Goal: Task Accomplishment & Management: Manage account settings

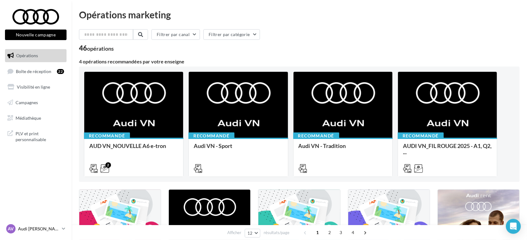
click at [59, 229] on p "Audi [PERSON_NAME]" at bounding box center [38, 229] width 41 height 6
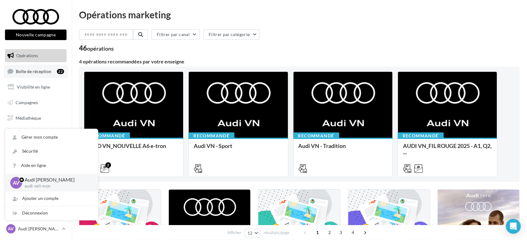
click at [31, 73] on span "Boîte de réception" at bounding box center [33, 70] width 35 height 5
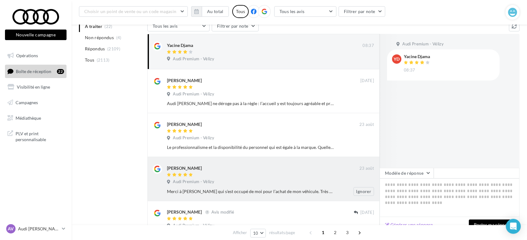
scroll to position [34, 0]
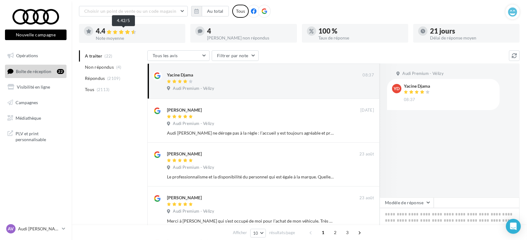
click at [109, 30] on icon at bounding box center [109, 32] width 5 height 4
click at [115, 34] on div at bounding box center [122, 32] width 31 height 6
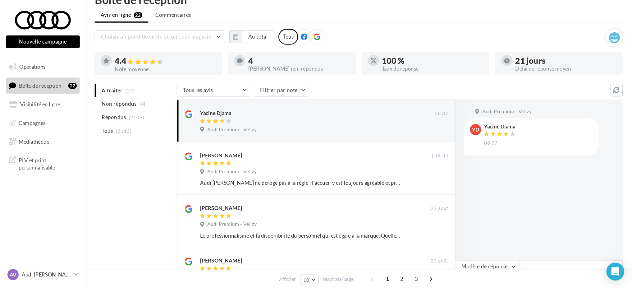
scroll to position [0, 0]
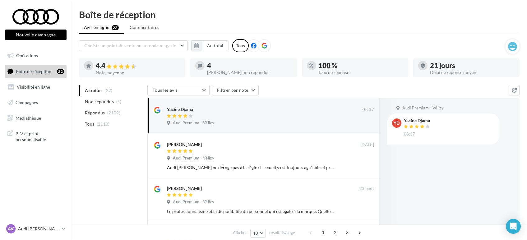
click at [87, 66] on icon at bounding box center [88, 65] width 5 height 5
click at [102, 45] on span "Choisir un point de vente ou un code magasin" at bounding box center [130, 45] width 92 height 5
click at [220, 24] on ul "Avis en ligne 22 Commentaires" at bounding box center [299, 28] width 440 height 12
click at [207, 46] on button "Au total" at bounding box center [215, 45] width 27 height 11
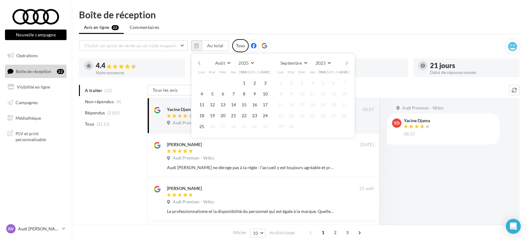
click at [201, 63] on button "button" at bounding box center [198, 63] width 5 height 9
click at [201, 64] on button "button" at bounding box center [198, 63] width 5 height 9
click at [213, 84] on button "1" at bounding box center [212, 82] width 9 height 9
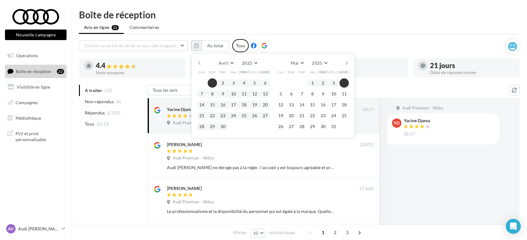
click at [347, 59] on button "button" at bounding box center [346, 63] width 5 height 9
click at [346, 62] on button "button" at bounding box center [346, 63] width 5 height 9
click at [348, 59] on button "button" at bounding box center [346, 63] width 5 height 9
click at [282, 129] on button "25" at bounding box center [280, 126] width 9 height 9
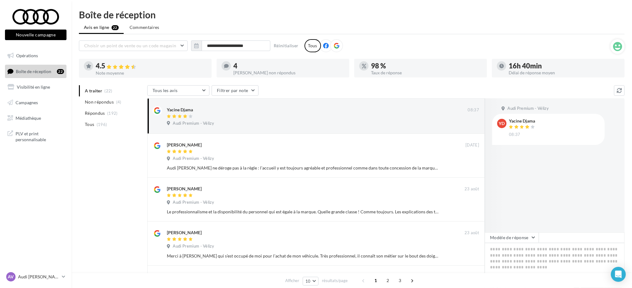
drag, startPoint x: 530, startPoint y: 1, endPoint x: 103, endPoint y: 161, distance: 455.3
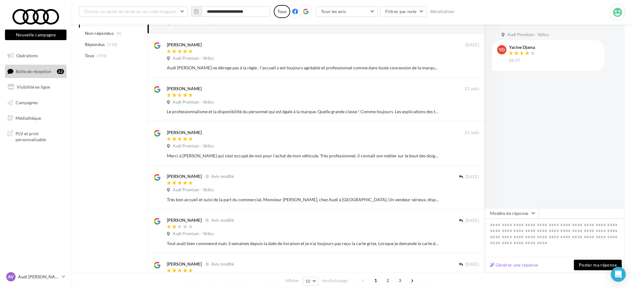
scroll to position [124, 0]
